Goal: Check status: Check status

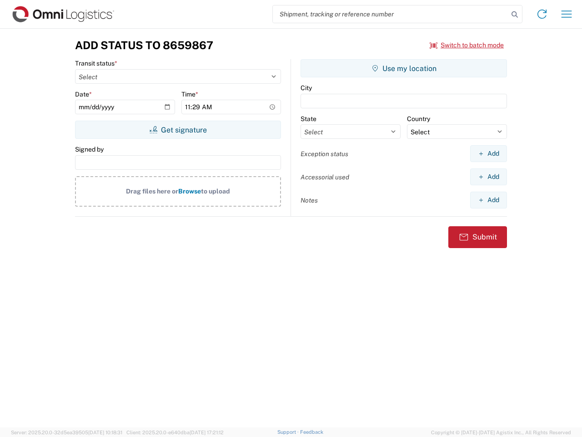
click at [391, 14] on input "search" at bounding box center [391, 13] width 236 height 17
click at [515, 15] on icon at bounding box center [515, 14] width 13 height 13
click at [542, 14] on icon at bounding box center [542, 14] width 15 height 15
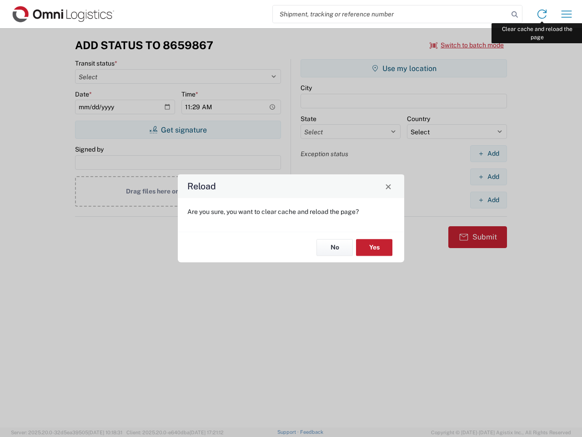
click at [567, 14] on div "Reload Are you sure, you want to clear cache and reload the page? No Yes" at bounding box center [291, 218] width 582 height 437
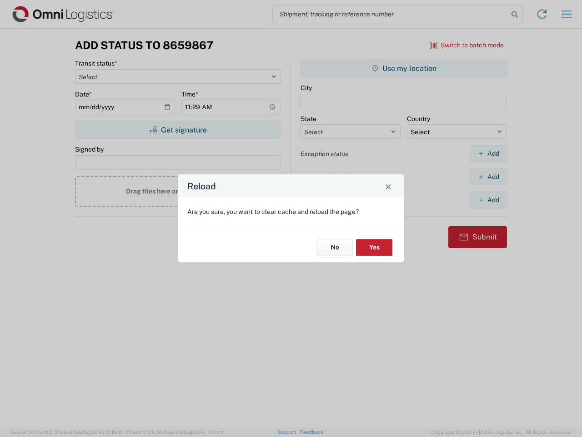
click at [467, 45] on div "Reload Are you sure, you want to clear cache and reload the page? No Yes" at bounding box center [291, 218] width 582 height 437
click at [178, 130] on div "Reload Are you sure, you want to clear cache and reload the page? No Yes" at bounding box center [291, 218] width 582 height 437
click at [404, 68] on div "Reload Are you sure, you want to clear cache and reload the page? No Yes" at bounding box center [291, 218] width 582 height 437
click at [489, 153] on div "Reload Are you sure, you want to clear cache and reload the page? No Yes" at bounding box center [291, 218] width 582 height 437
click at [489, 177] on div "Reload Are you sure, you want to clear cache and reload the page? No Yes" at bounding box center [291, 218] width 582 height 437
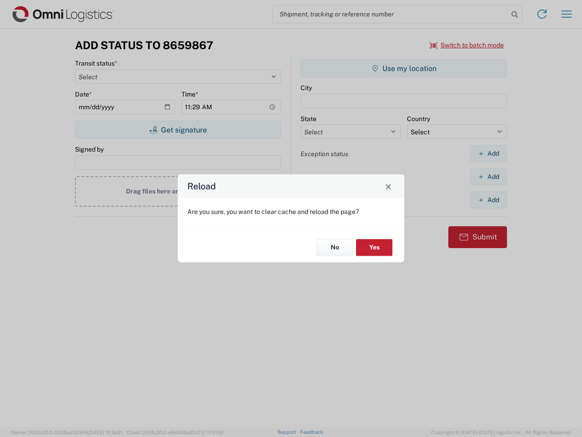
click at [489, 200] on div "Reload Are you sure, you want to clear cache and reload the page? No Yes" at bounding box center [291, 218] width 582 height 437
